Goal: Task Accomplishment & Management: Manage account settings

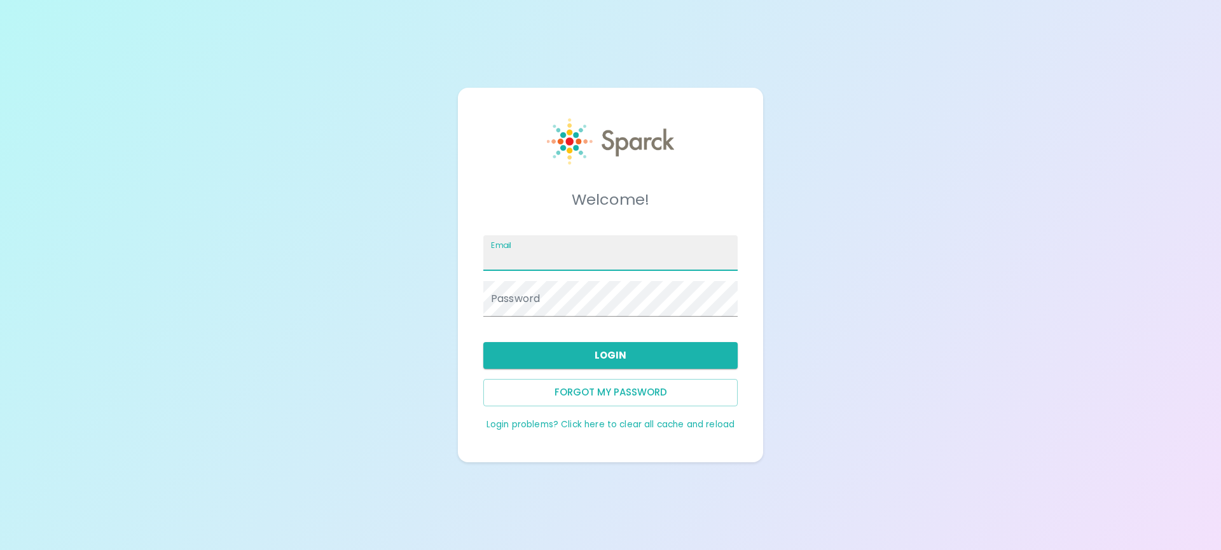
click at [609, 252] on input "Email" at bounding box center [610, 253] width 254 height 36
type input "[EMAIL_ADDRESS][DOMAIN_NAME]"
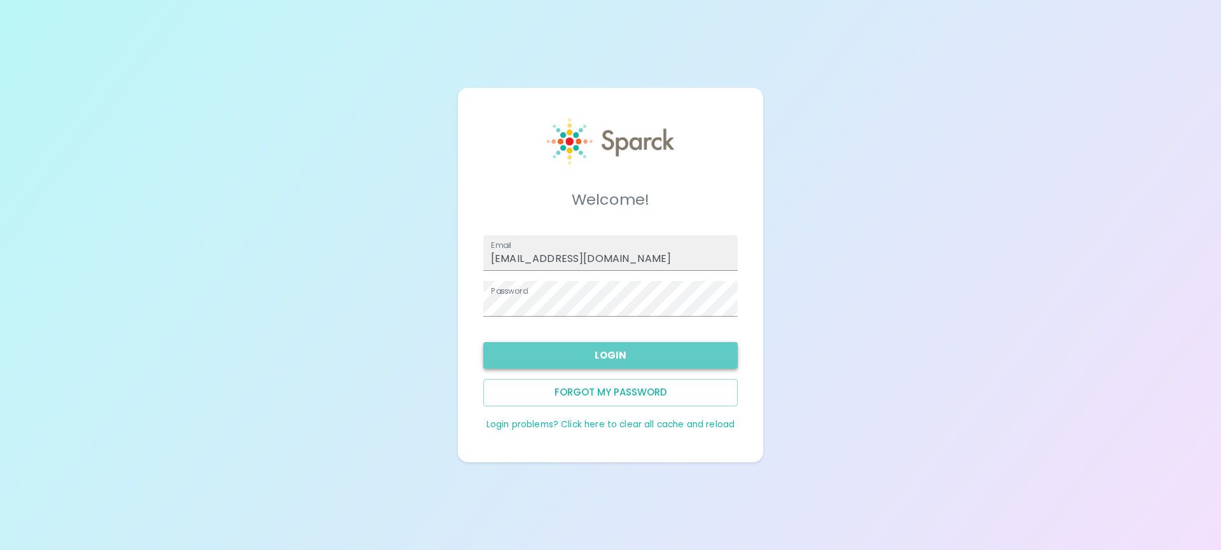
click at [607, 350] on button "Login" at bounding box center [610, 355] width 254 height 27
